Goal: Connect with others: Connect with other users

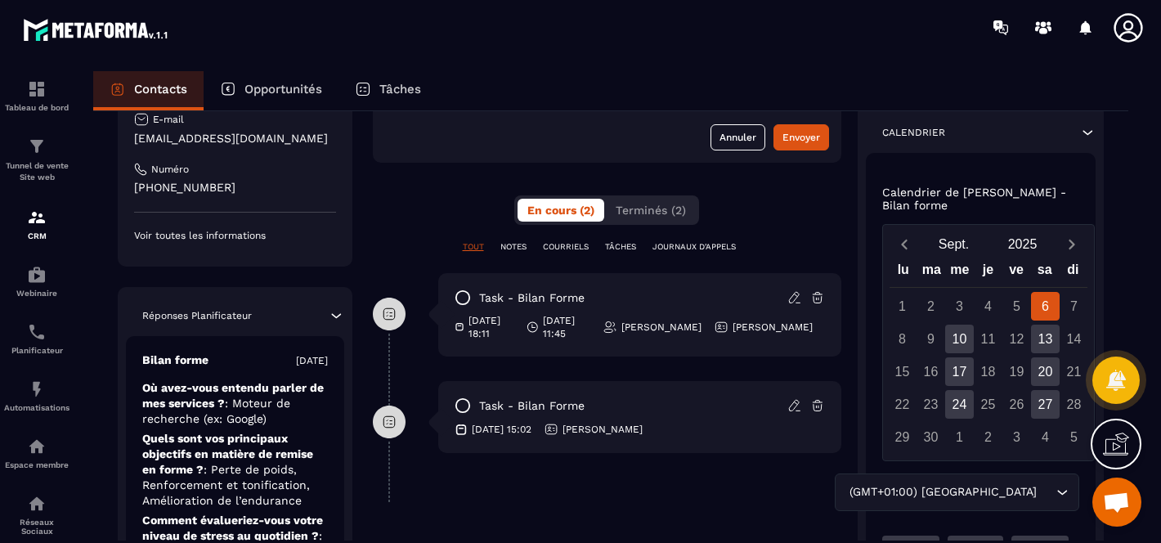
click at [329, 315] on icon at bounding box center [336, 315] width 16 height 16
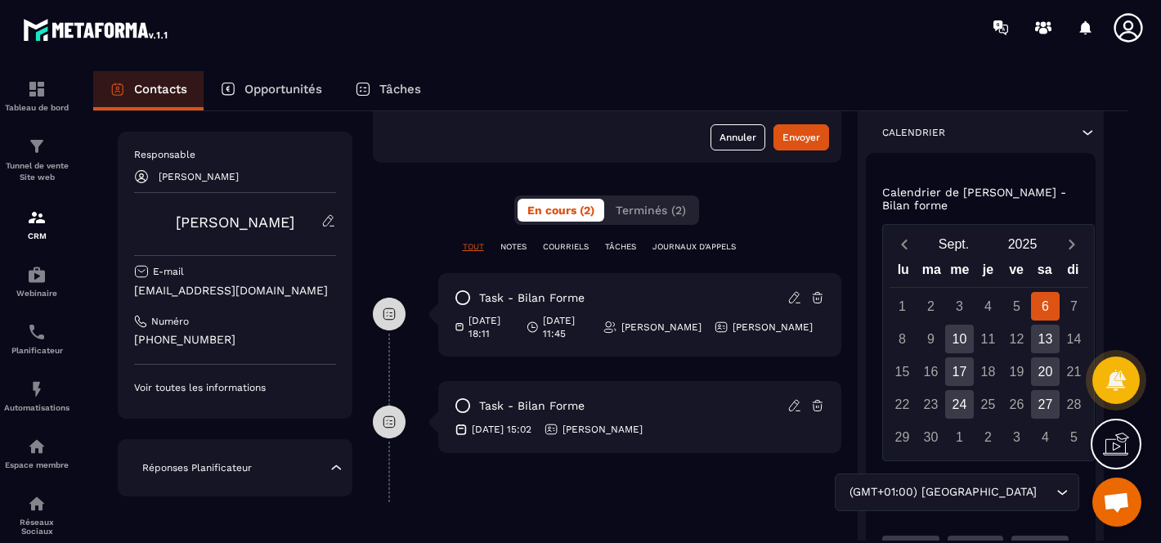
click at [334, 468] on icon at bounding box center [336, 467] width 16 height 16
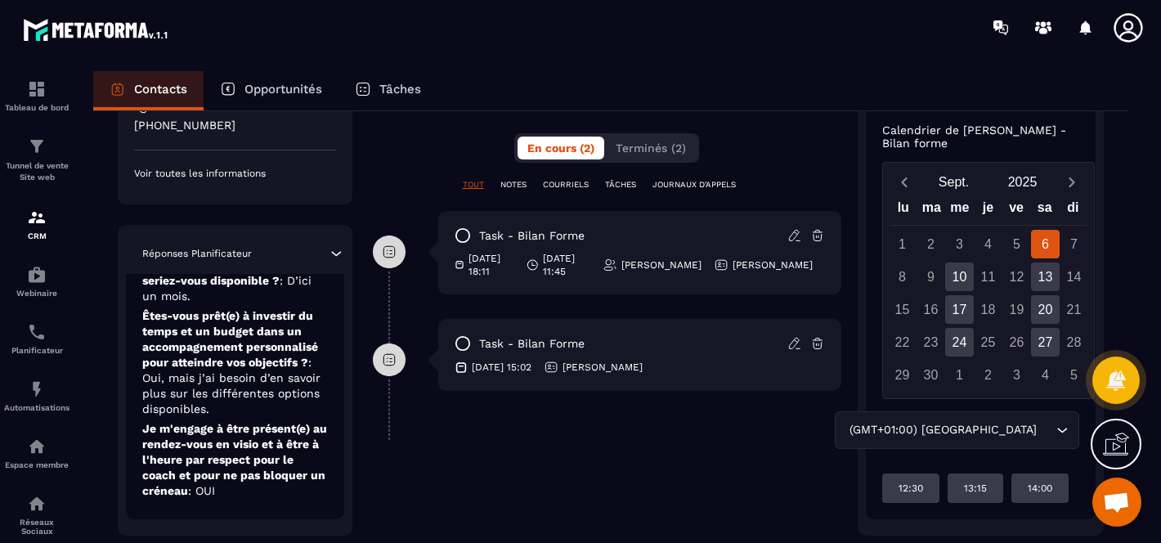
scroll to position [310, 0]
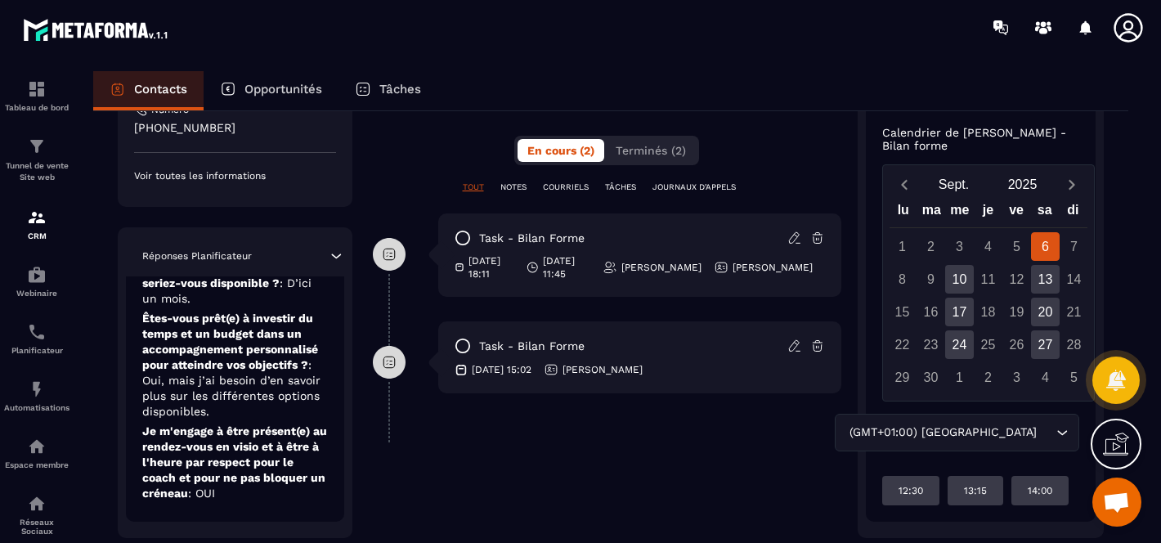
click at [493, 271] on p "23/08/2025 18:11" at bounding box center [491, 267] width 46 height 26
click at [651, 154] on span "Terminés (2)" at bounding box center [650, 150] width 70 height 13
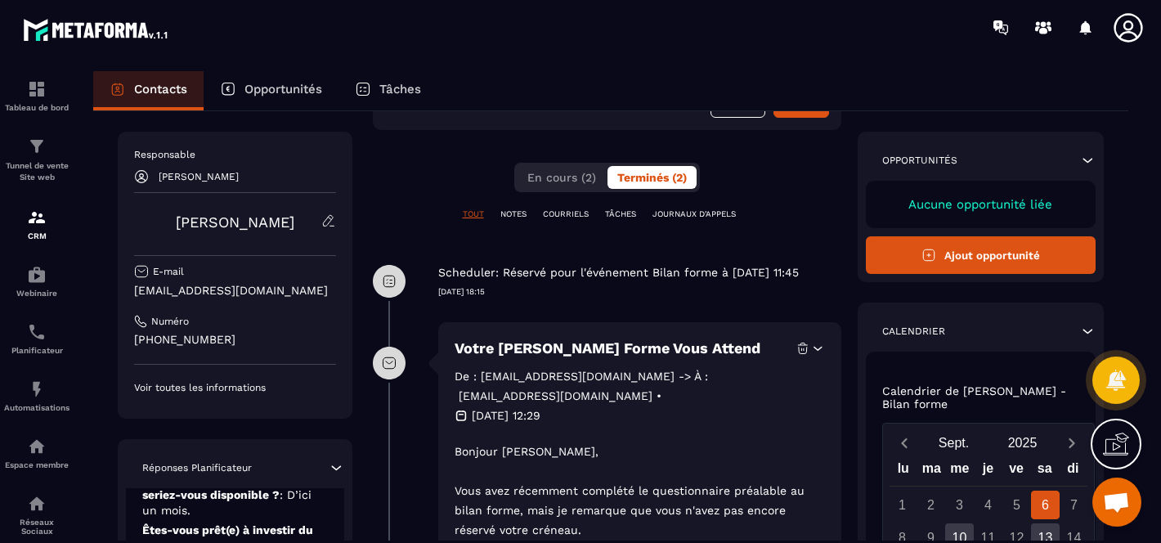
scroll to position [229, 0]
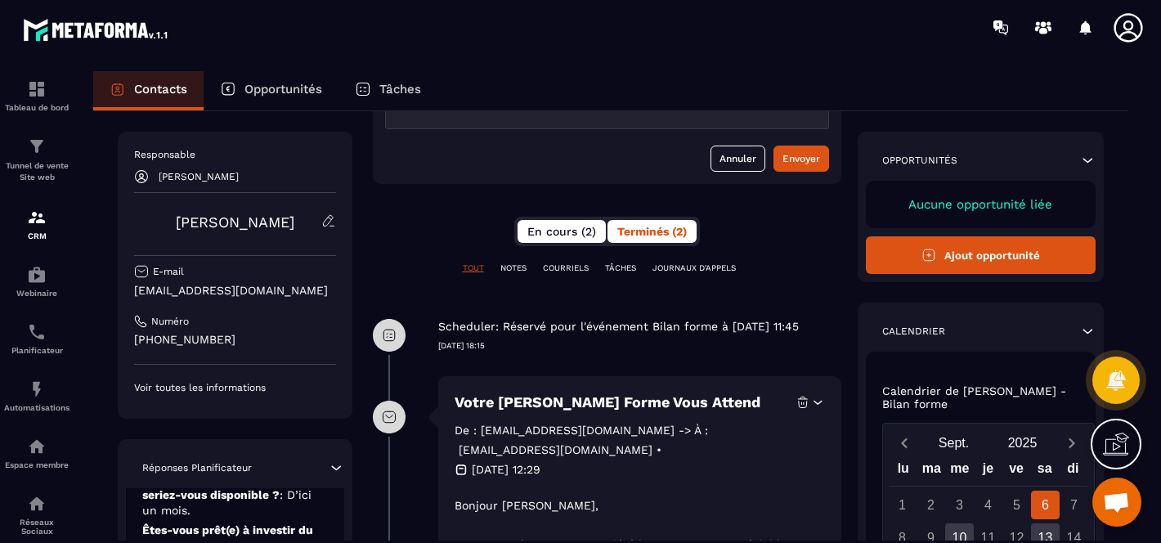
click at [553, 240] on button "En cours (2)" at bounding box center [561, 231] width 88 height 23
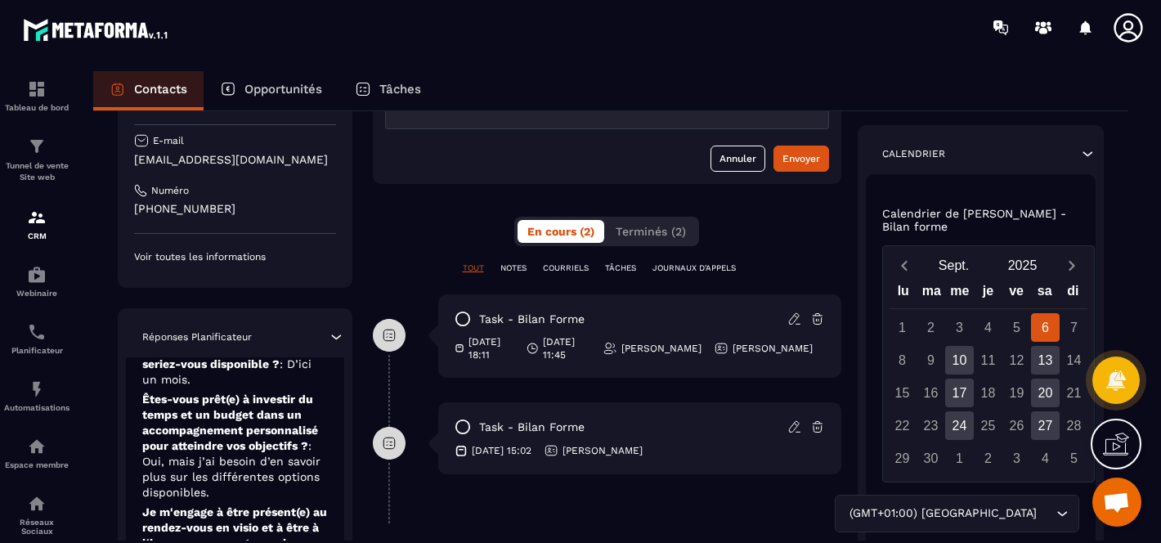
click at [514, 269] on p "NOTES" at bounding box center [513, 267] width 26 height 11
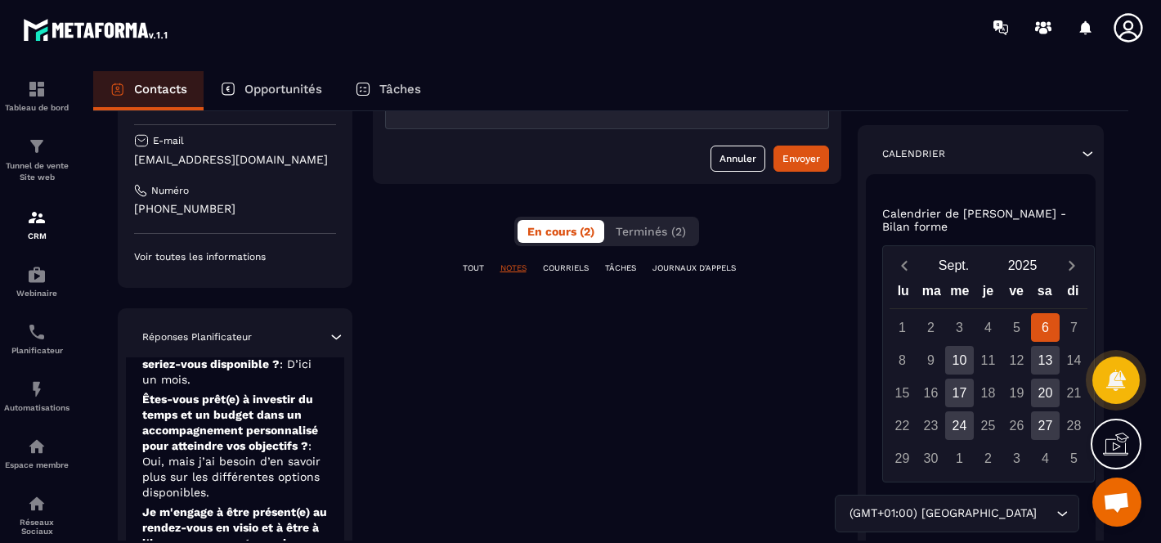
click at [572, 269] on p "COURRIELS" at bounding box center [566, 267] width 46 height 11
click at [696, 269] on p "JOURNAUX D'APPELS" at bounding box center [693, 267] width 83 height 11
click at [464, 268] on p "TOUT" at bounding box center [473, 267] width 21 height 11
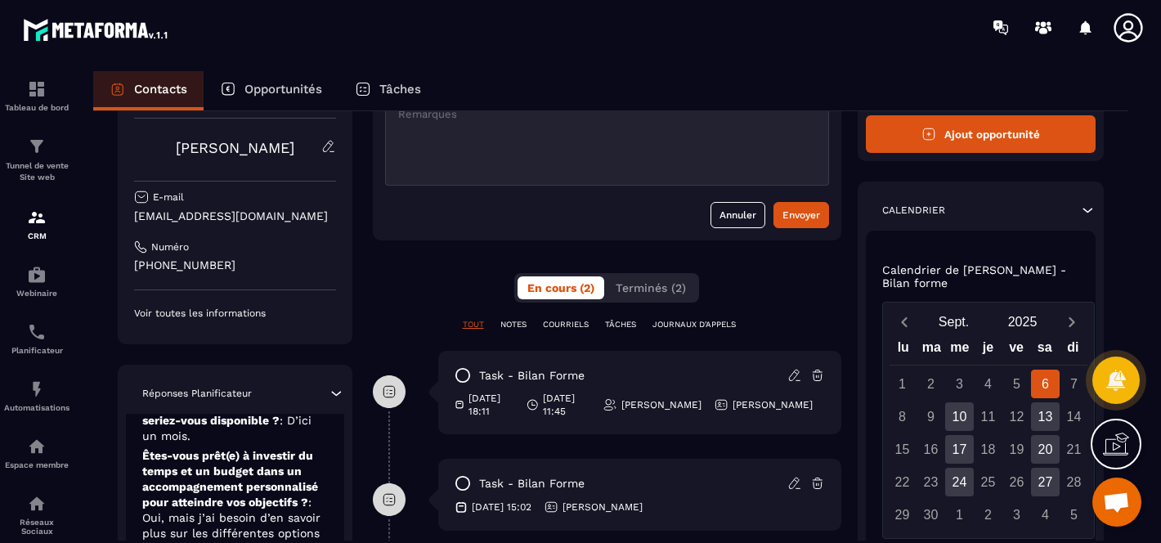
scroll to position [0, 0]
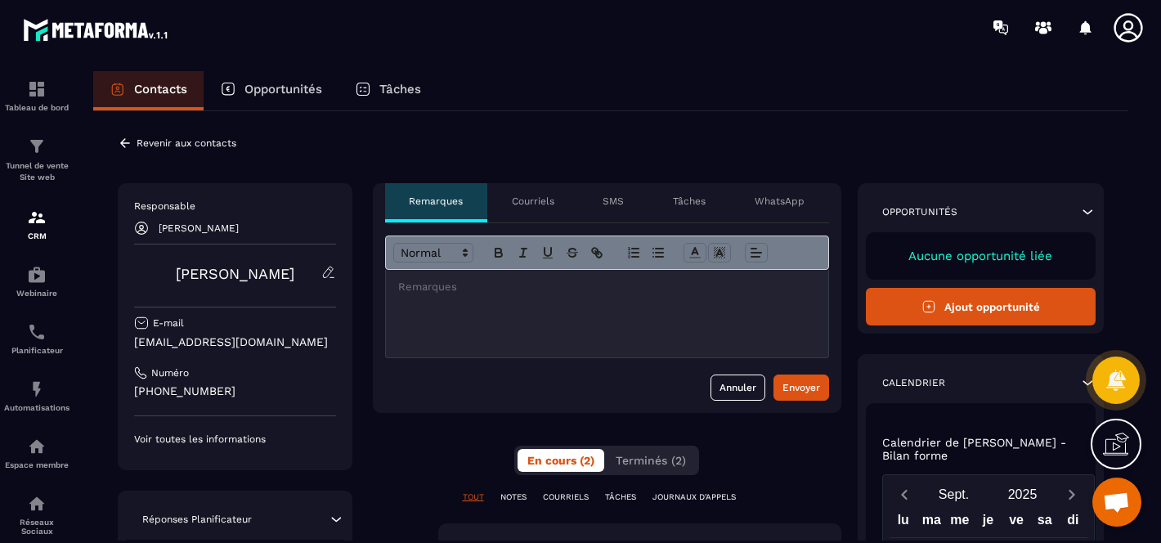
click at [541, 212] on div "Courriels" at bounding box center [533, 202] width 92 height 39
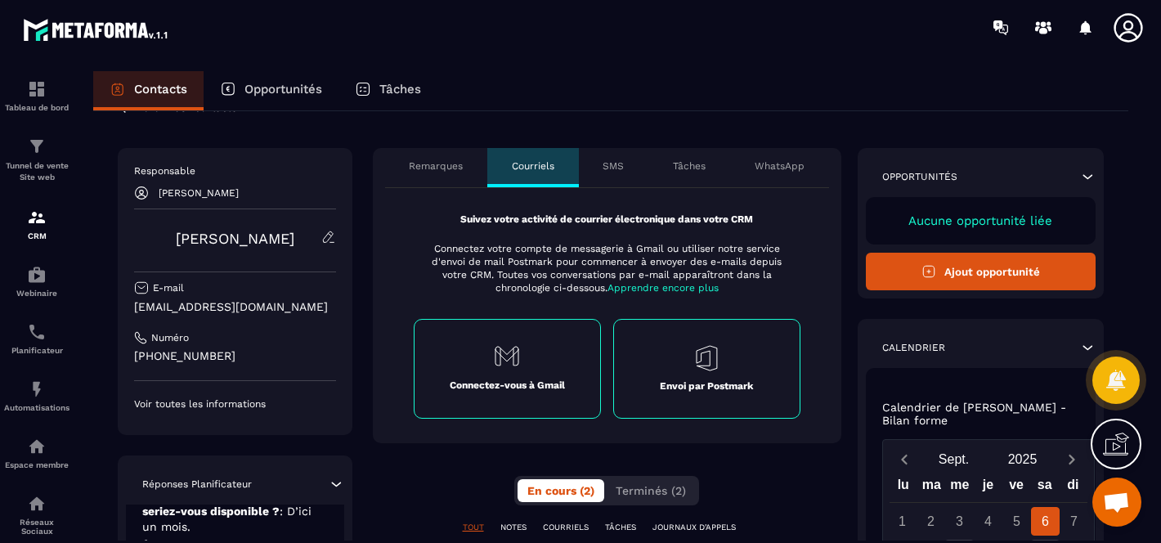
scroll to position [14, 0]
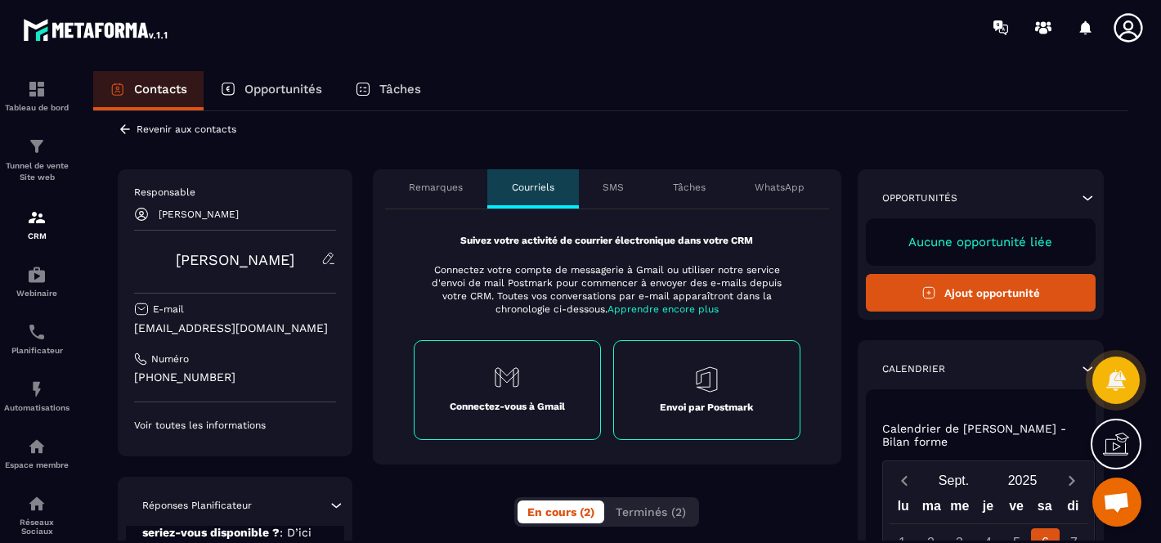
click at [519, 392] on div "Connectez-vous à Gmail" at bounding box center [507, 390] width 187 height 100
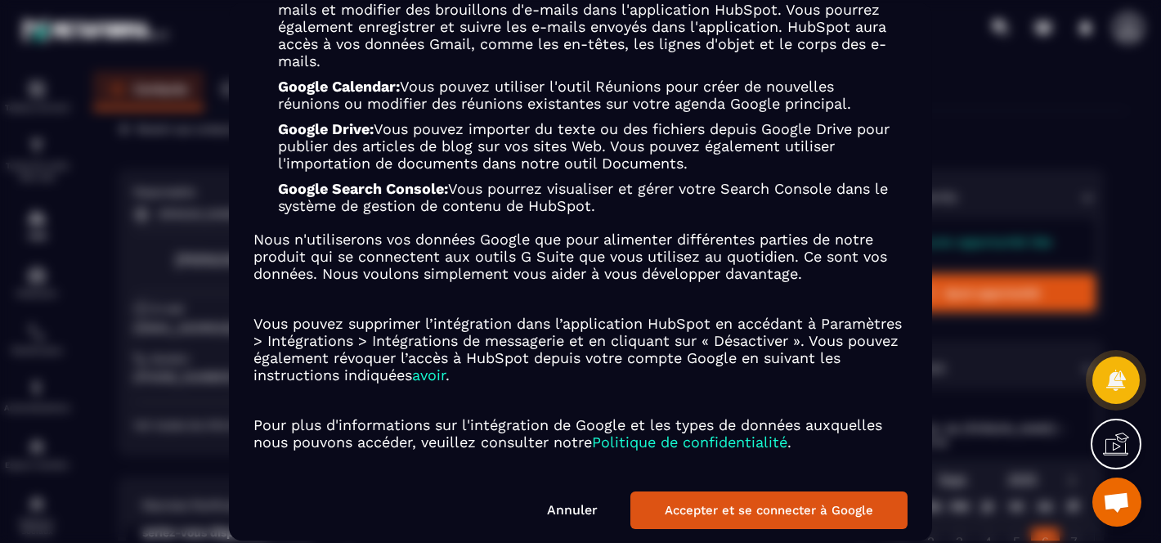
scroll to position [222, 0]
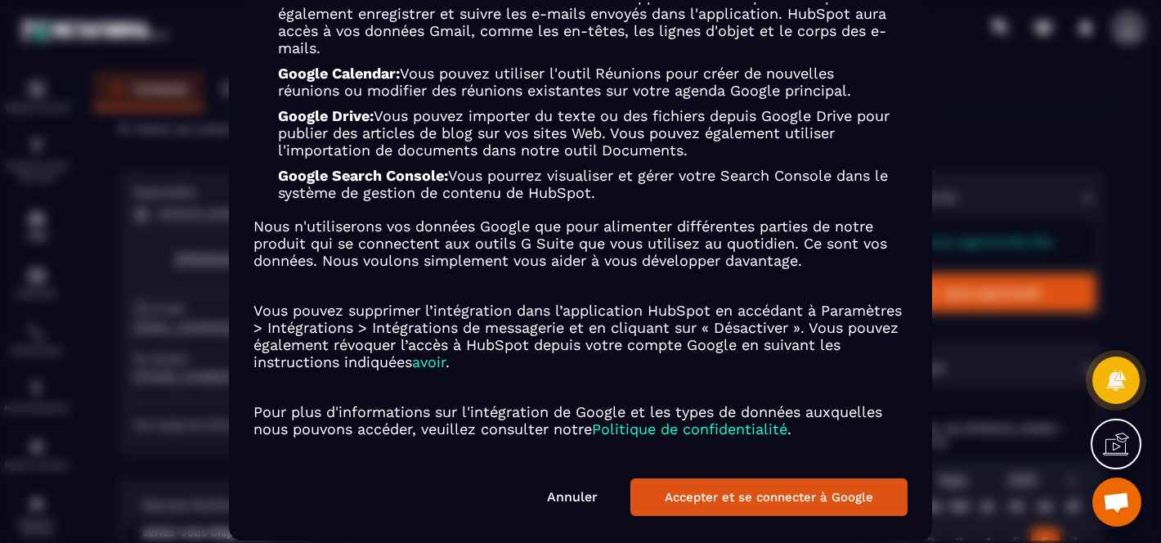
click at [767, 501] on button "Accepter et se connecter à Google" at bounding box center [768, 497] width 277 height 38
